Goal: Information Seeking & Learning: Check status

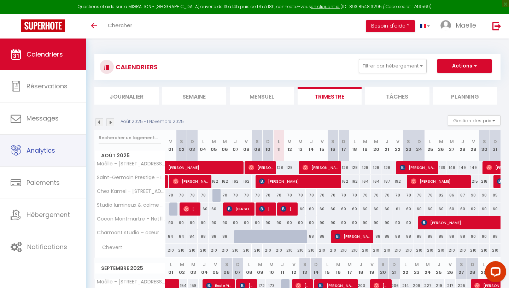
click at [61, 153] on link "Analytics" at bounding box center [43, 151] width 86 height 32
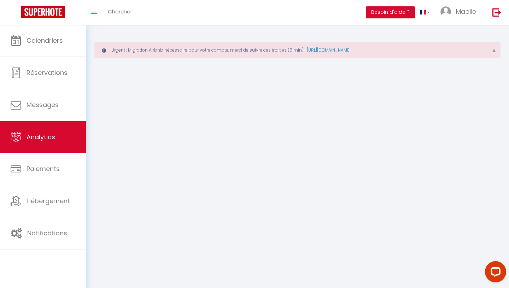
select select "2025"
select select "8"
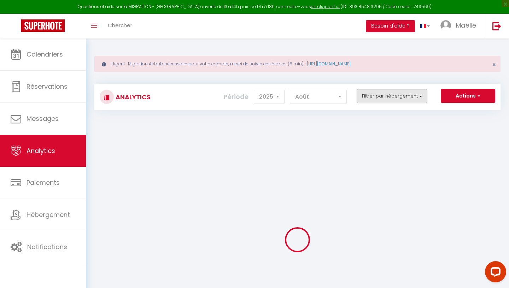
checkbox input "false"
checkbox Conciergerie "false"
checkbox 14 "false"
checkbox Flat "false"
checkbox Hideaway "false"
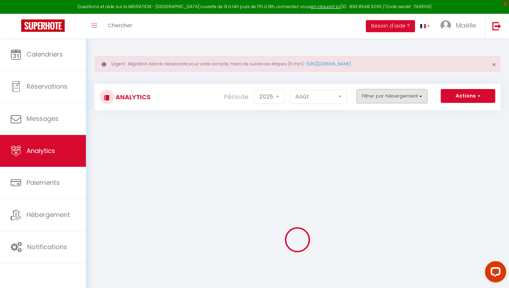
checkbox Sedaine "false"
checkbox Montorgueil\/Marais "false"
checkbox input "false"
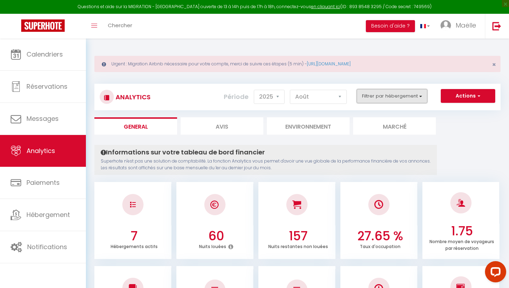
click at [369, 99] on button "Filtrer par hébergement" at bounding box center [392, 96] width 71 height 14
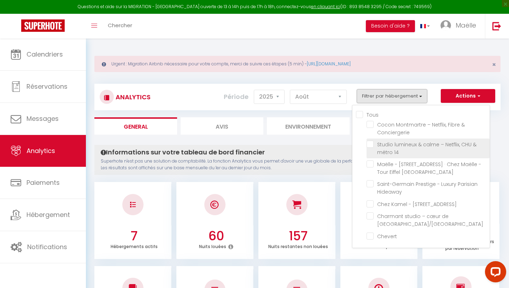
click at [371, 146] on 14 "checkbox" at bounding box center [427, 144] width 123 height 7
checkbox 14 "true"
checkbox Conciergerie "false"
checkbox Flat "false"
checkbox Hideaway "false"
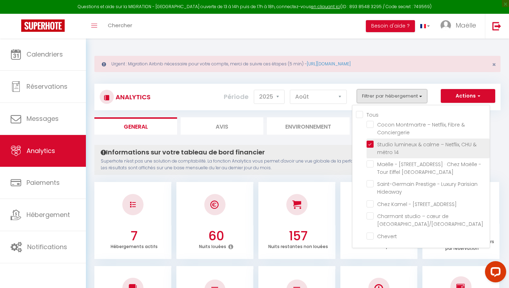
checkbox Sedaine "false"
checkbox Montorgueil\/Marais "false"
checkbox input "false"
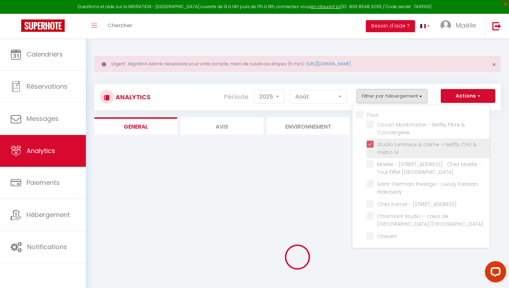
checkbox Conciergerie "false"
checkbox Flat "false"
checkbox Hideaway "false"
checkbox Sedaine "false"
checkbox Montorgueil\/Marais "false"
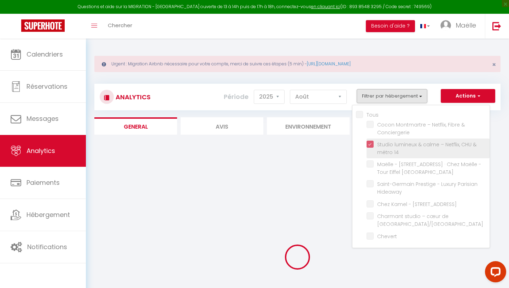
checkbox input "false"
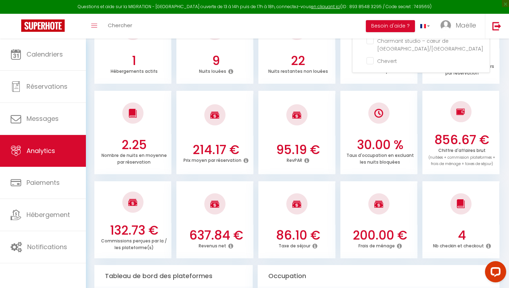
scroll to position [175, 0]
